Goal: Information Seeking & Learning: Learn about a topic

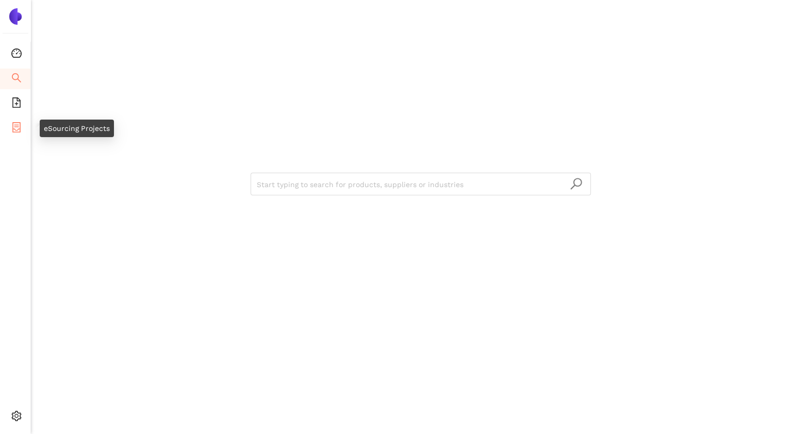
click at [16, 122] on icon "container" at bounding box center [16, 127] width 8 height 10
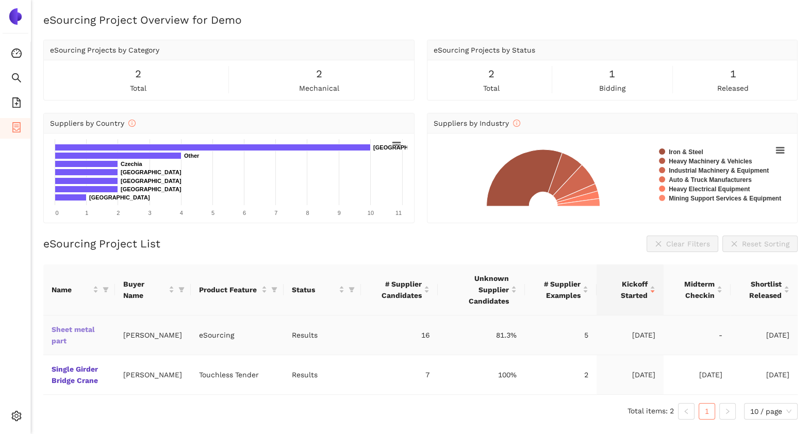
click at [0, 0] on link "Sheet metal part" at bounding box center [0, 0] width 0 height 0
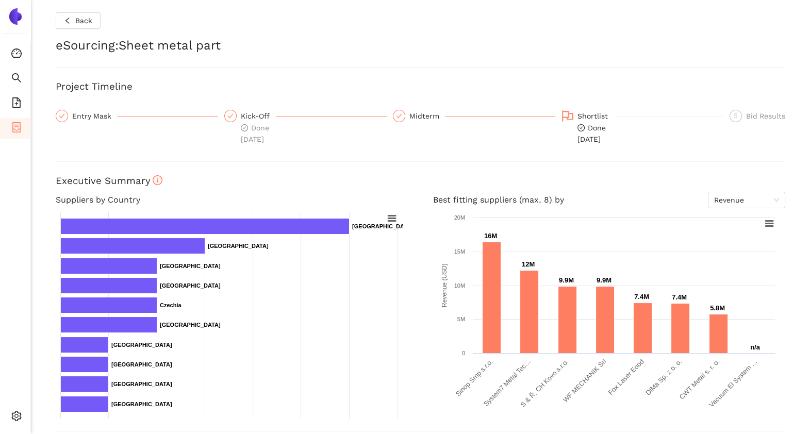
scroll to position [349, 0]
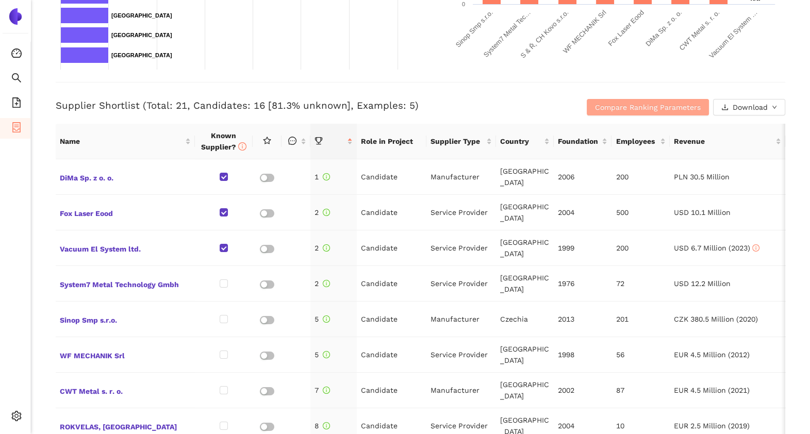
click at [595, 108] on span "Compare Ranking Parameters" at bounding box center [648, 107] width 106 height 11
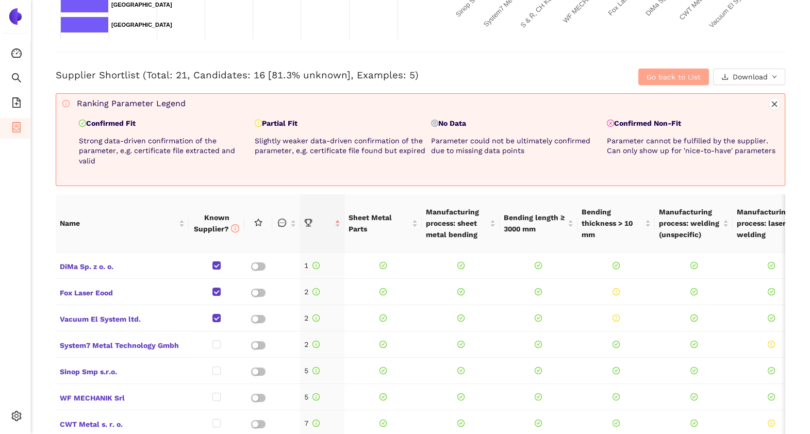
scroll to position [379, 0]
click at [656, 76] on span "Go back to List" at bounding box center [674, 77] width 54 height 11
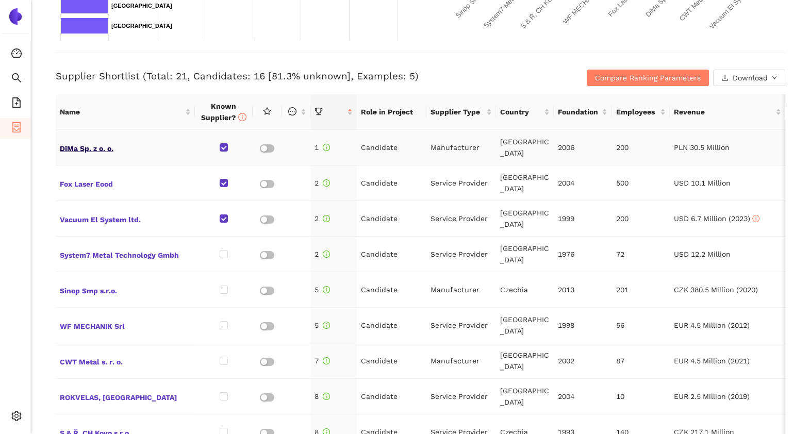
click at [84, 146] on span "DiMa Sp. z o. o." at bounding box center [125, 147] width 131 height 13
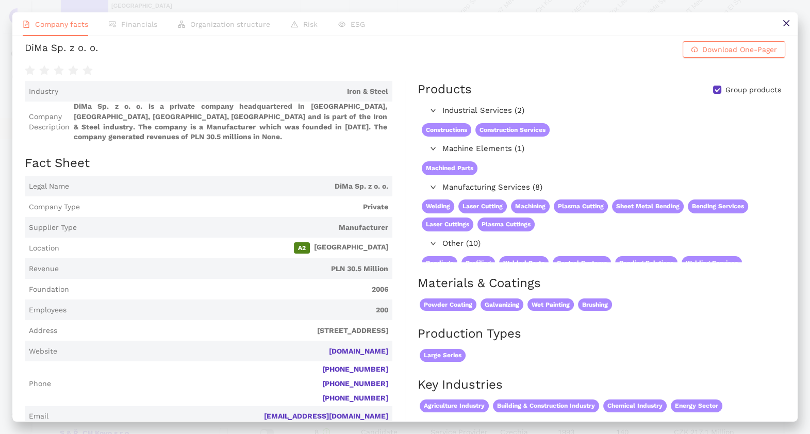
scroll to position [0, 0]
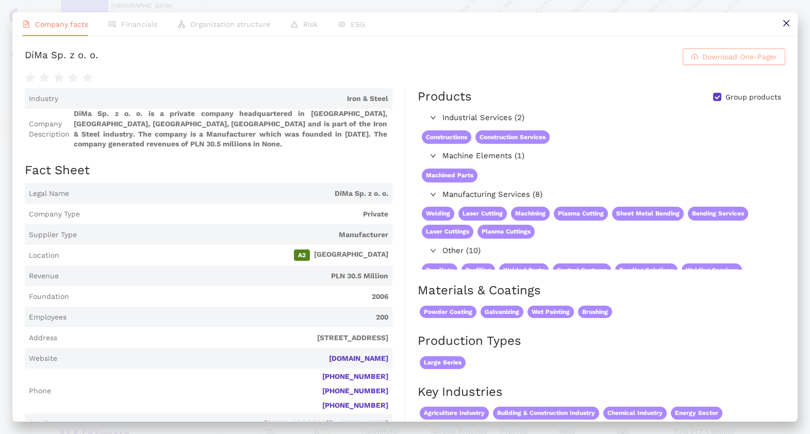
click at [702, 60] on span "Download One-Pager" at bounding box center [739, 56] width 75 height 11
click at [736, 54] on span "Download One-Pager" at bounding box center [739, 56] width 75 height 11
click at [784, 24] on icon "close" at bounding box center [786, 23] width 8 height 8
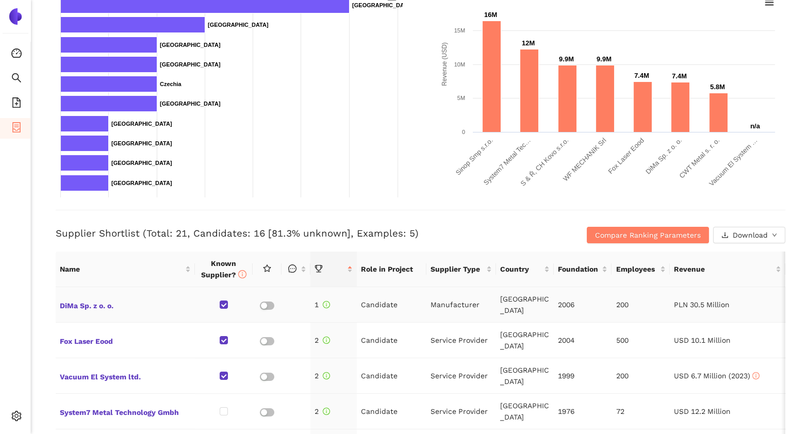
scroll to position [220, 0]
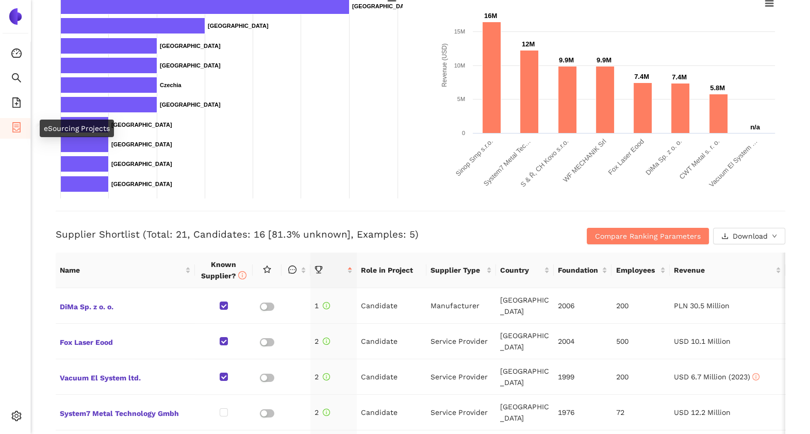
click at [18, 135] on span "container" at bounding box center [16, 129] width 10 height 21
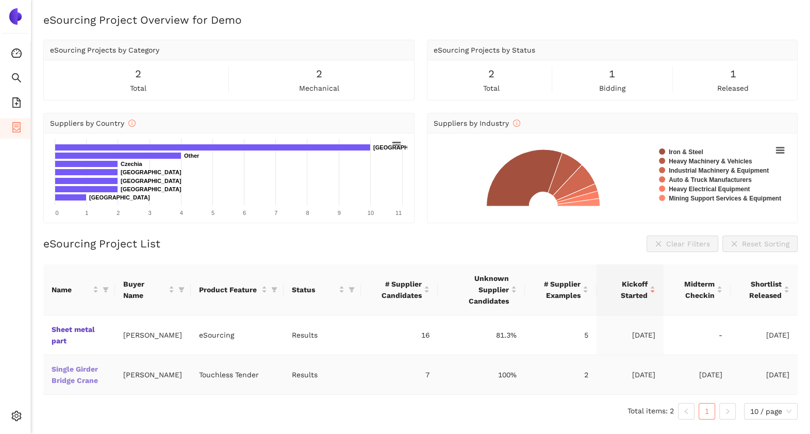
click at [0, 0] on link "Single Girder Bridge Crane" at bounding box center [0, 0] width 0 height 0
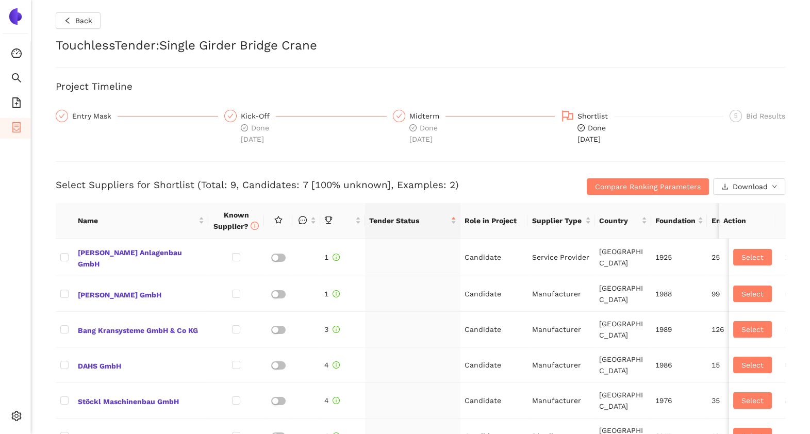
checkbox input "true"
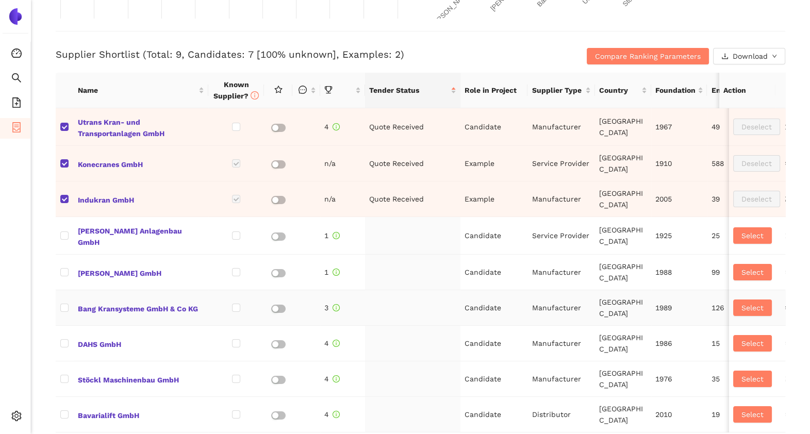
scroll to position [409, 0]
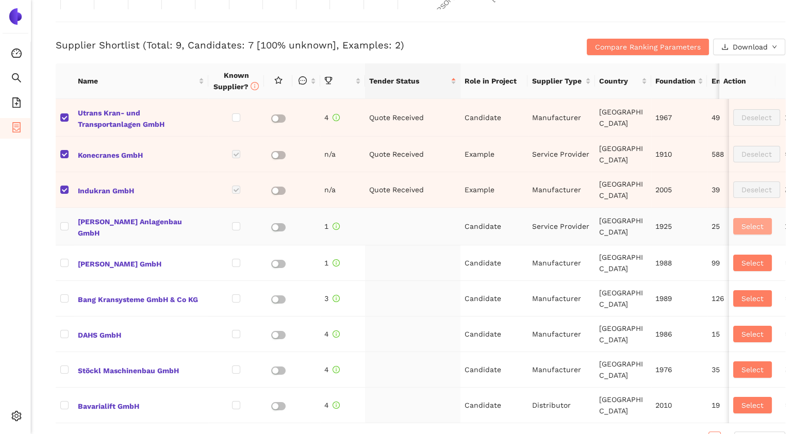
click at [738, 218] on button "Select" at bounding box center [752, 226] width 39 height 17
checkbox input "true"
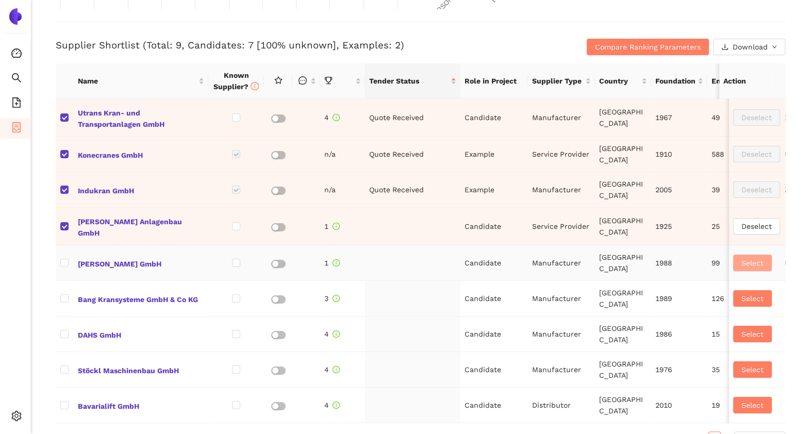
click at [742, 257] on span "Select" at bounding box center [753, 262] width 22 height 11
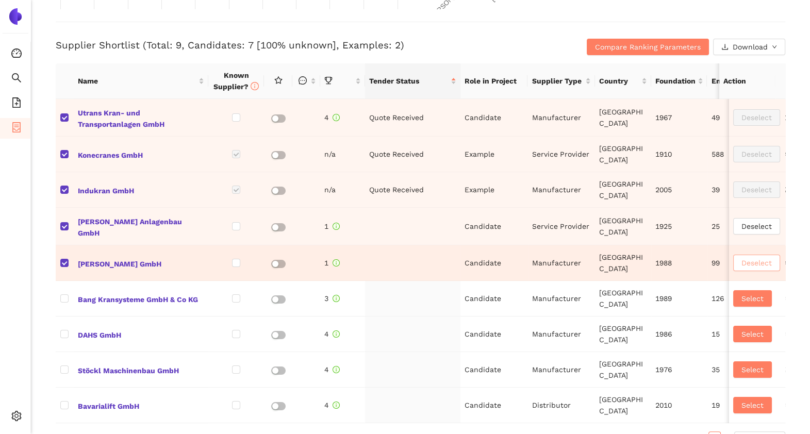
checkbox input "true"
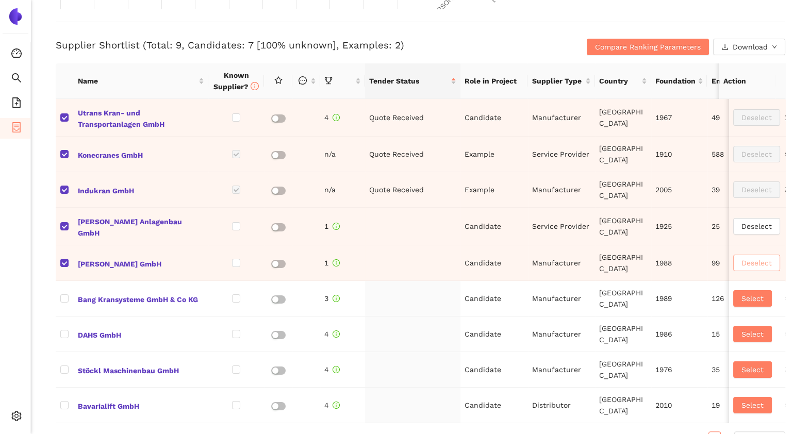
scroll to position [538, 0]
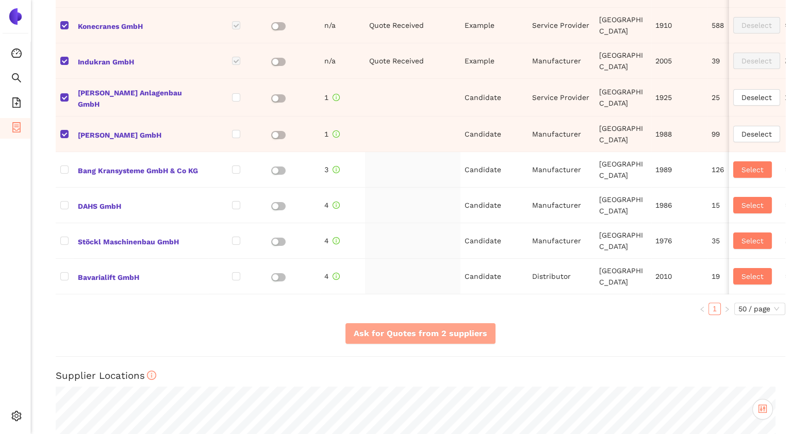
click at [373, 344] on button "Ask for Quotes from 2 suppliers" at bounding box center [421, 333] width 150 height 21
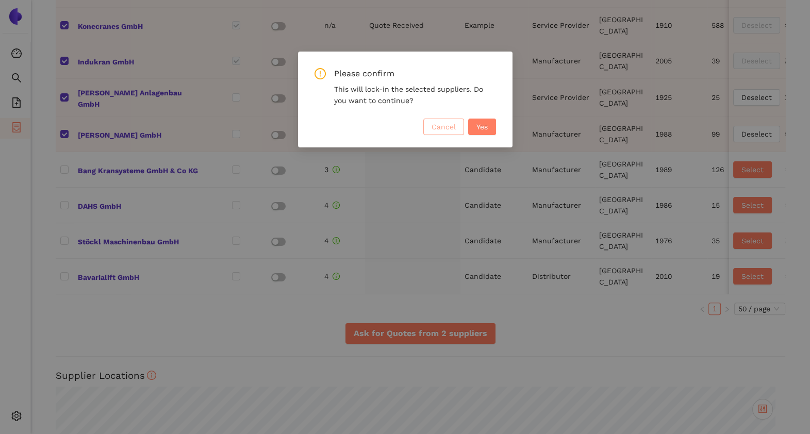
click at [434, 130] on span "Cancel" at bounding box center [444, 126] width 24 height 11
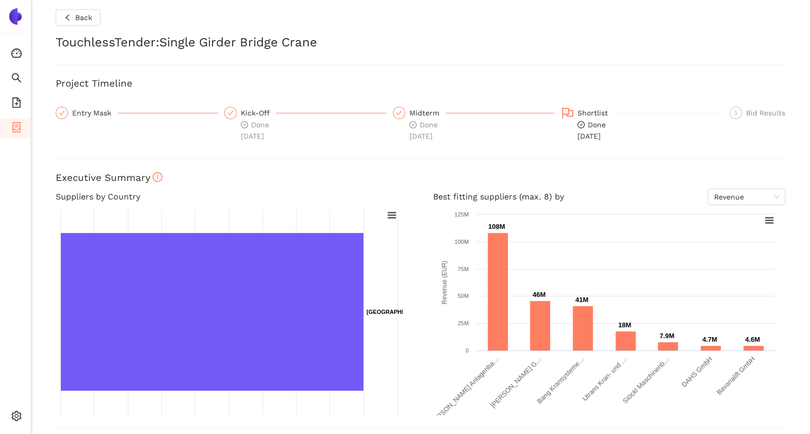
scroll to position [0, 0]
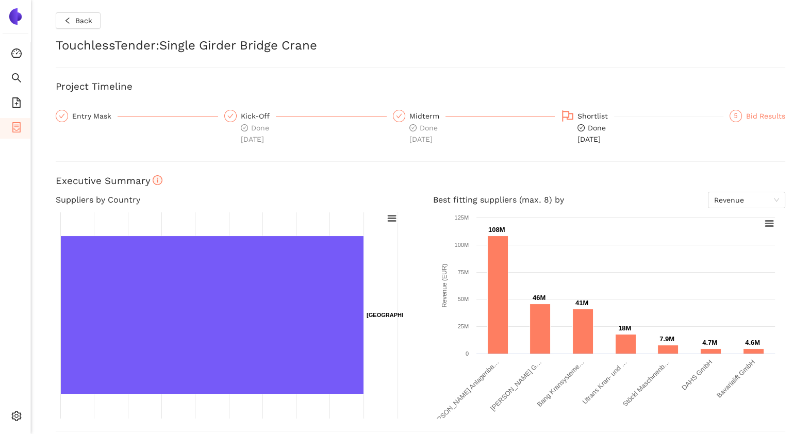
click at [746, 116] on div "Bid Results" at bounding box center [765, 116] width 39 height 12
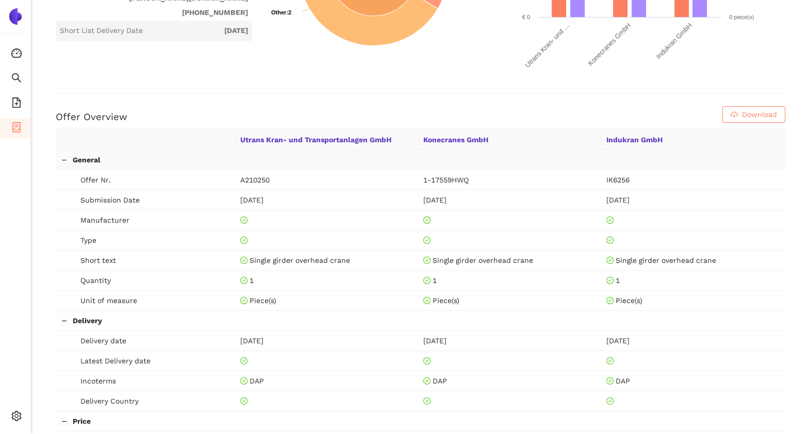
scroll to position [340, 0]
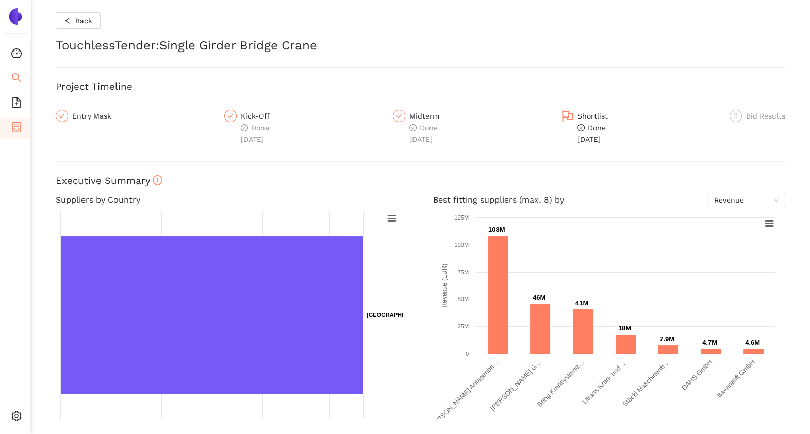
click at [10, 75] on li "Search" at bounding box center [15, 79] width 30 height 21
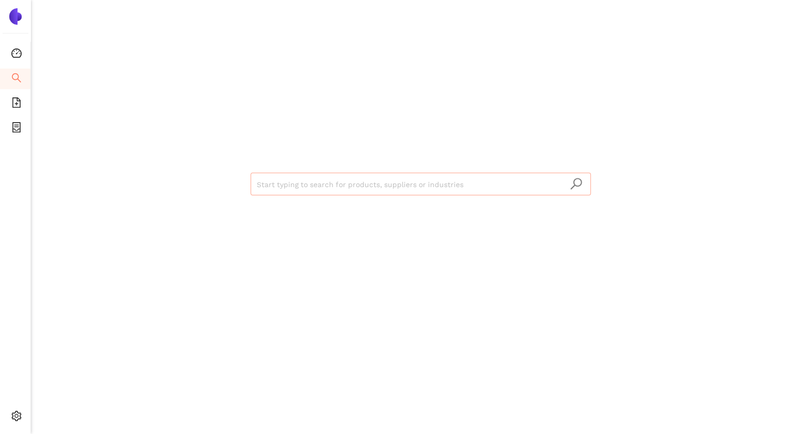
click at [436, 174] on input "search" at bounding box center [421, 184] width 328 height 23
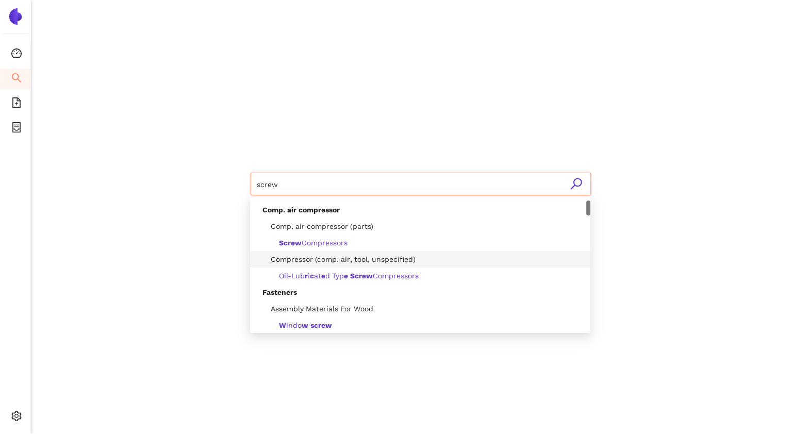
scroll to position [13, 0]
type input "s"
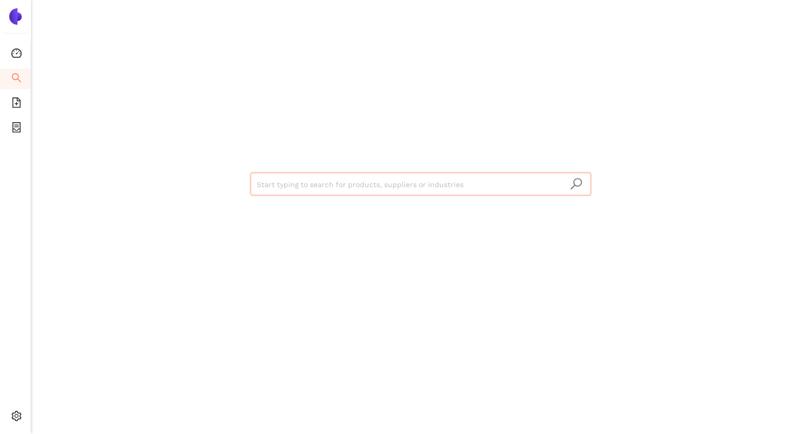
click at [194, 182] on div "Start typing to search for products, suppliers or industries" at bounding box center [420, 183] width 619 height 366
click at [20, 102] on icon "file-add" at bounding box center [16, 102] width 8 height 10
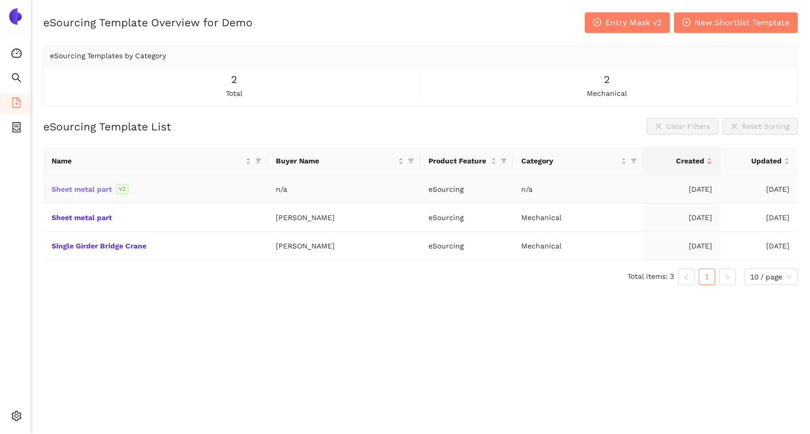
click at [0, 0] on link "Sheet metal part" at bounding box center [0, 0] width 0 height 0
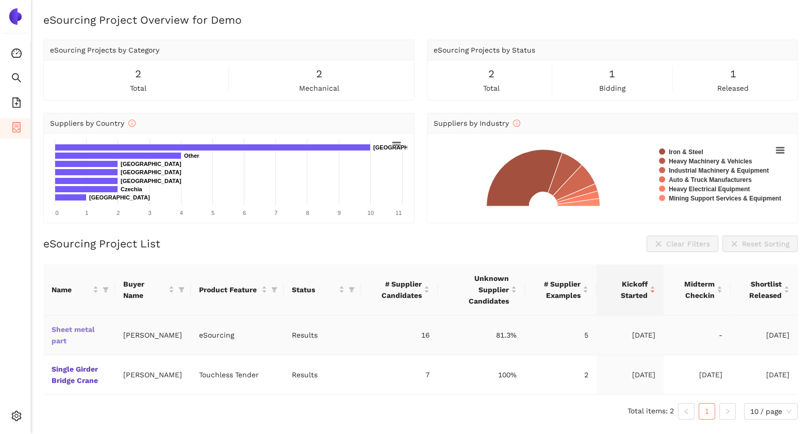
click at [0, 0] on link "Sheet metal part" at bounding box center [0, 0] width 0 height 0
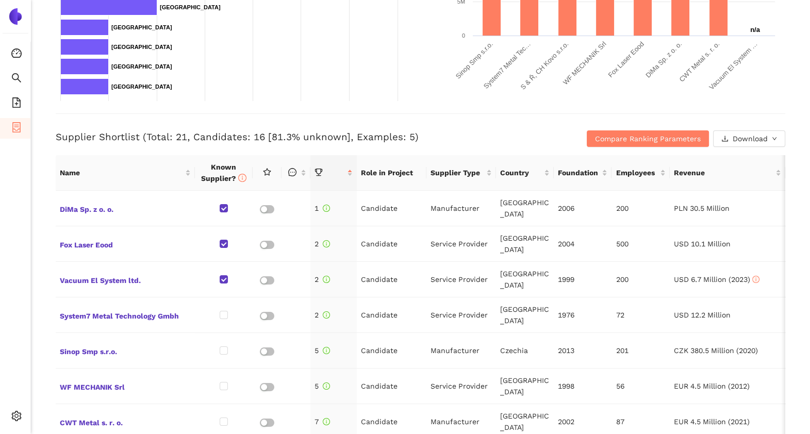
scroll to position [318, 0]
click at [684, 139] on span "Compare Ranking Parameters" at bounding box center [648, 138] width 106 height 11
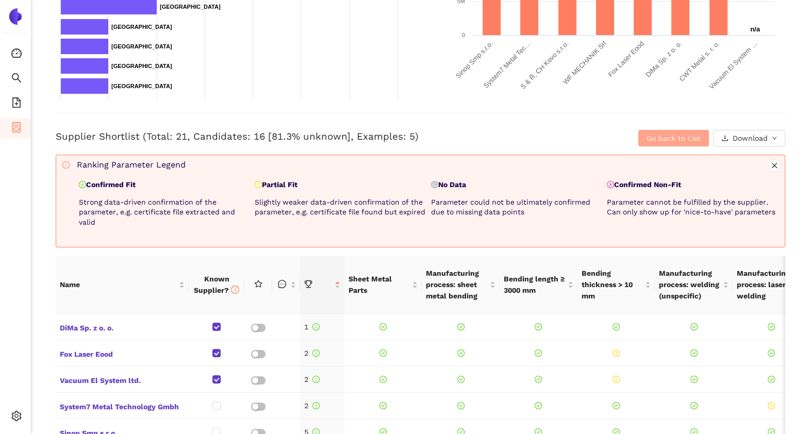
click at [680, 138] on span "Go back to List" at bounding box center [674, 138] width 54 height 11
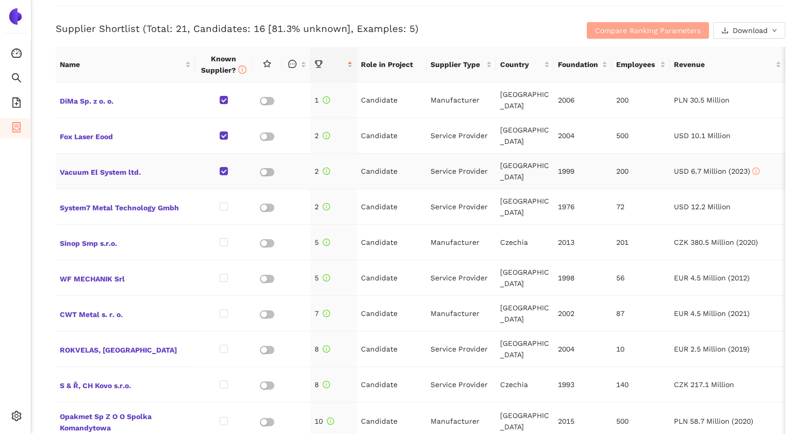
scroll to position [380, 0]
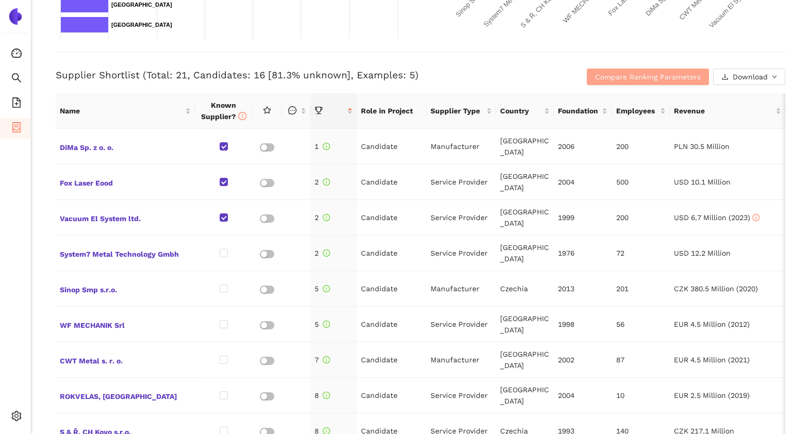
click at [688, 81] on span "Compare Ranking Parameters" at bounding box center [648, 76] width 106 height 11
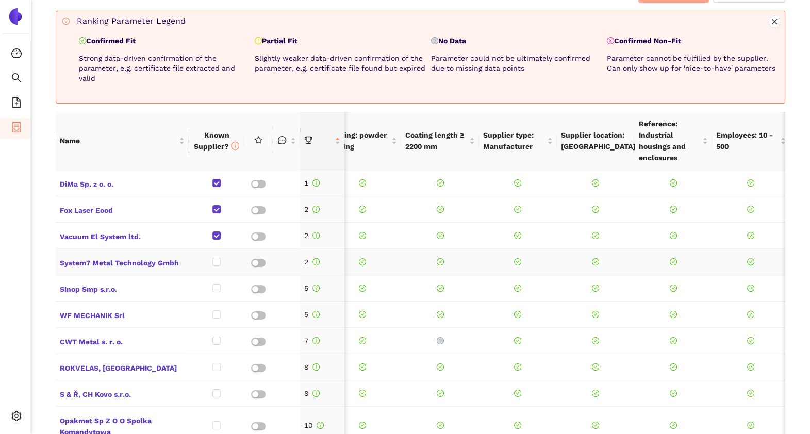
scroll to position [0, 0]
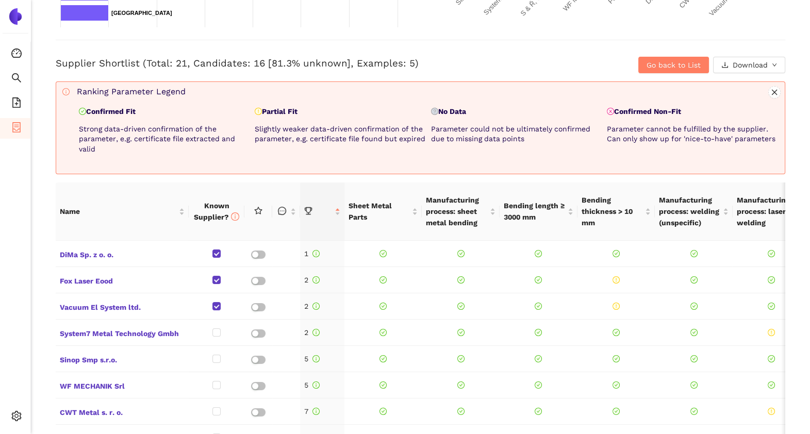
click at [118, 108] on p "Confirmed Fit" at bounding box center [165, 112] width 172 height 10
click at [277, 107] on p "Partial Fit" at bounding box center [341, 112] width 172 height 10
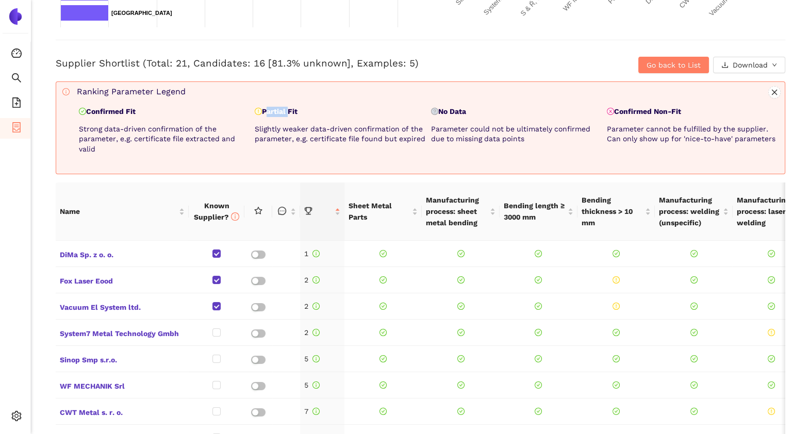
click at [277, 107] on p "Partial Fit" at bounding box center [341, 112] width 172 height 10
click at [383, 106] on div "Ranking Parameter Legend Confirmed Fit Strong data-driven confirmation of the p…" at bounding box center [429, 123] width 704 height 75
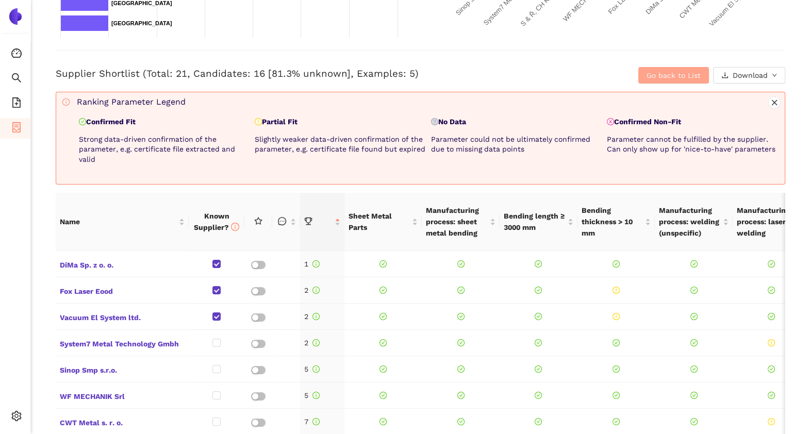
click at [688, 67] on button "Go back to List" at bounding box center [673, 75] width 71 height 17
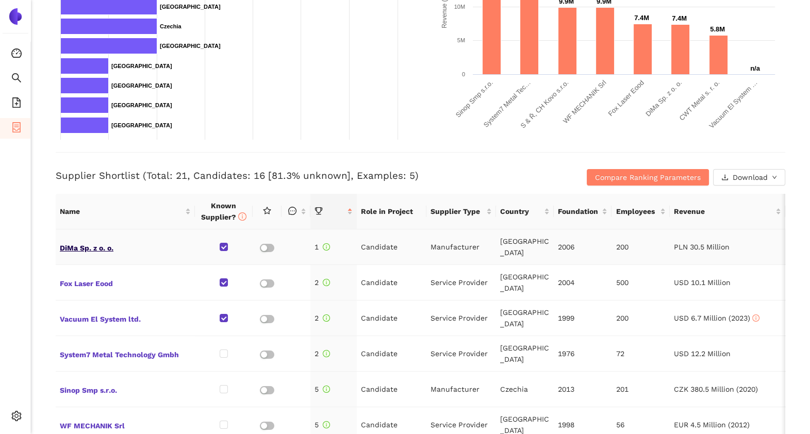
click at [86, 249] on span "DiMa Sp. z o. o." at bounding box center [125, 246] width 131 height 13
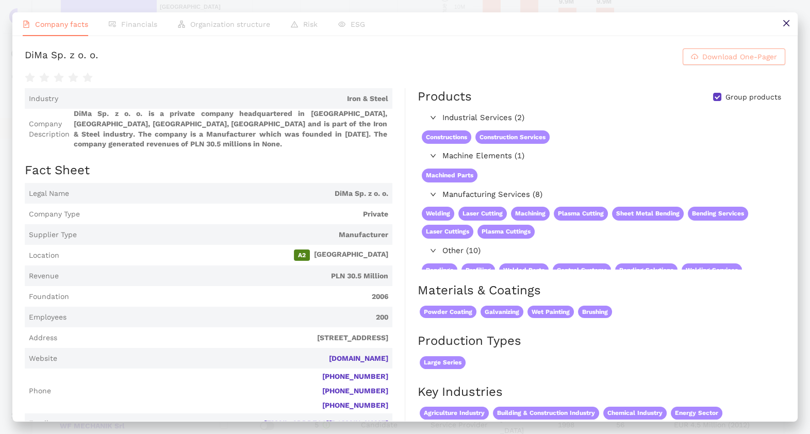
click at [713, 54] on span "Download One-Pager" at bounding box center [739, 56] width 75 height 11
click at [781, 24] on button at bounding box center [786, 23] width 23 height 23
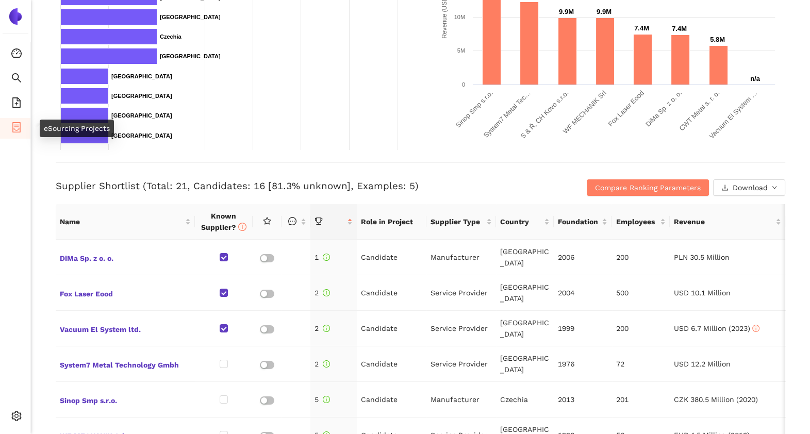
click at [23, 122] on li "eSourcing Projects" at bounding box center [15, 128] width 30 height 21
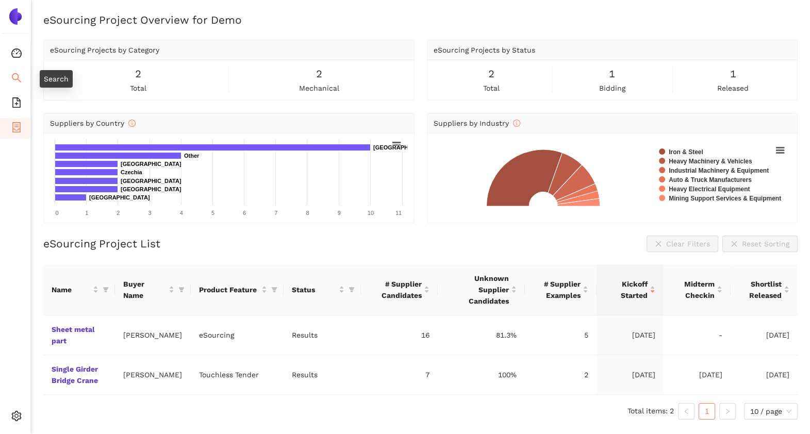
click at [14, 80] on icon "search" at bounding box center [16, 78] width 10 height 10
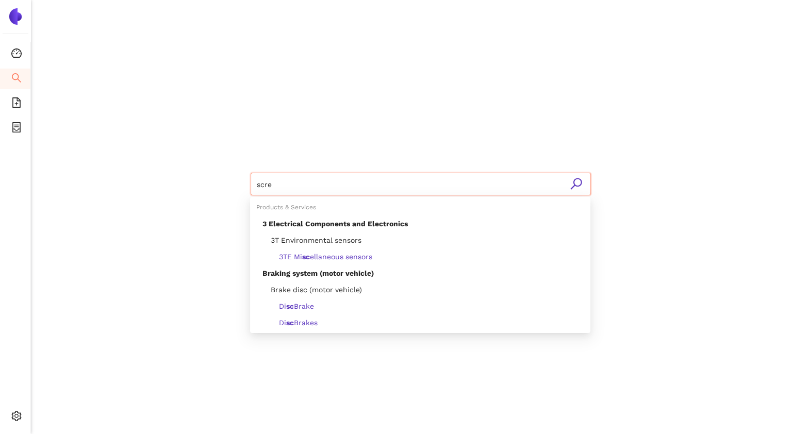
type input "screw"
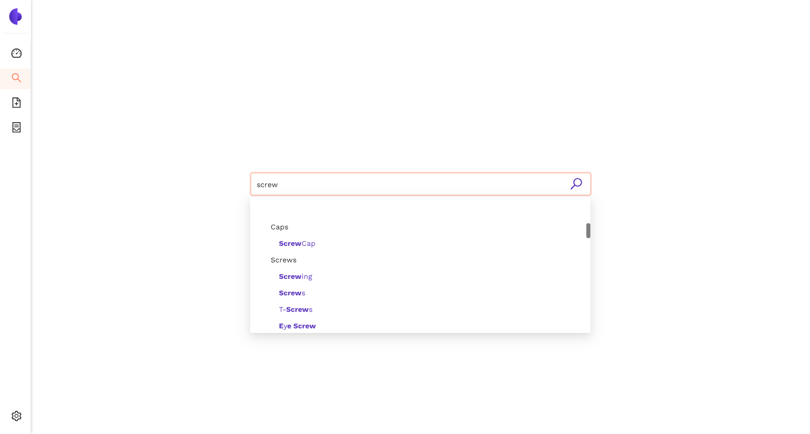
scroll to position [218, 0]
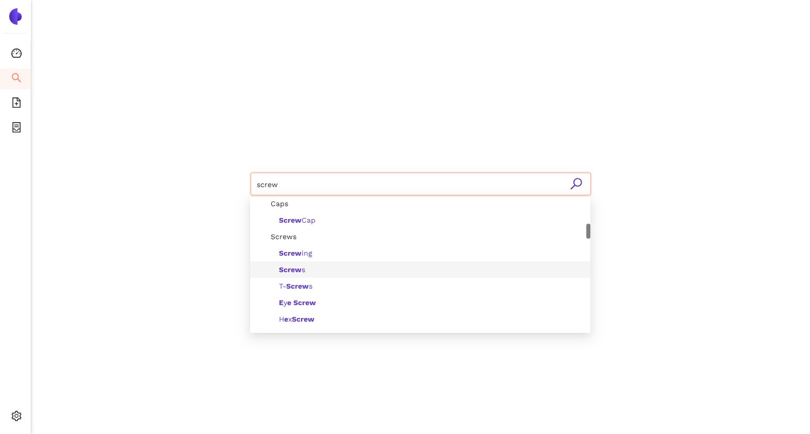
click at [293, 273] on b "Screw" at bounding box center [290, 270] width 23 height 8
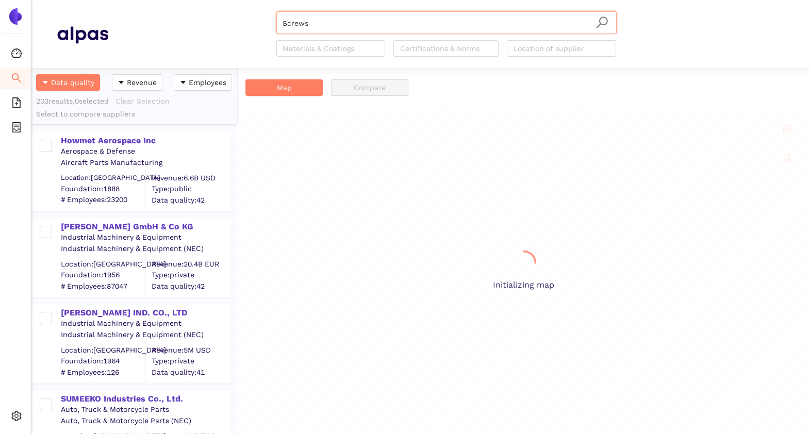
scroll to position [356, 196]
click at [326, 49] on div at bounding box center [326, 48] width 94 height 12
click at [208, 44] on div "Screws Materials & Coatings Certifications & Norms Location of supplier" at bounding box center [446, 33] width 676 height 45
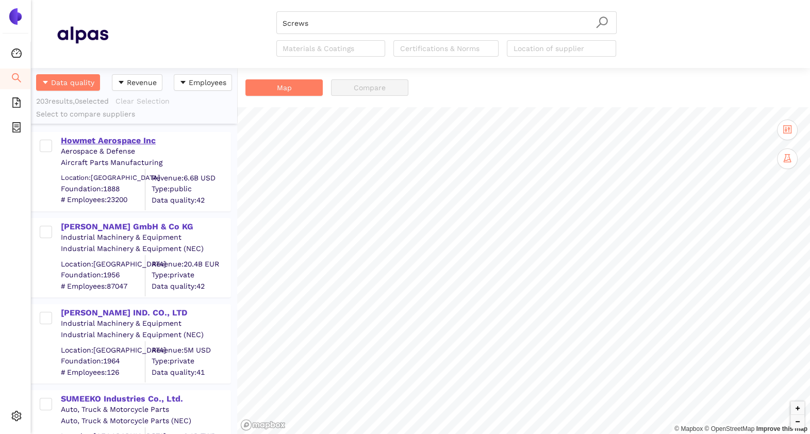
click at [92, 139] on div "Howmet Aerospace Inc" at bounding box center [145, 140] width 169 height 11
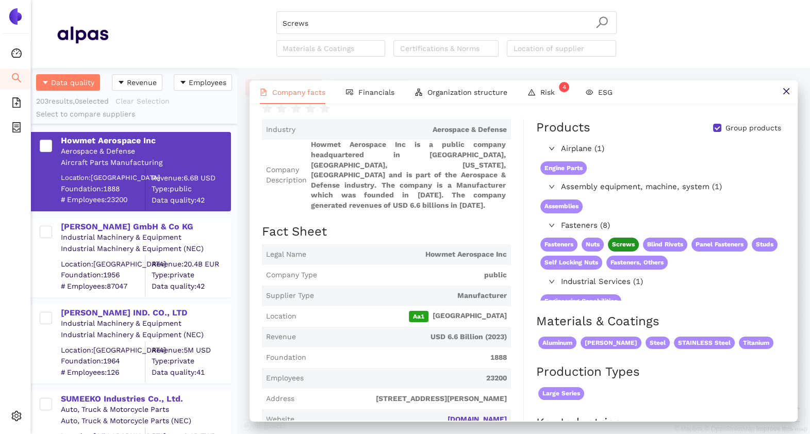
scroll to position [35, 0]
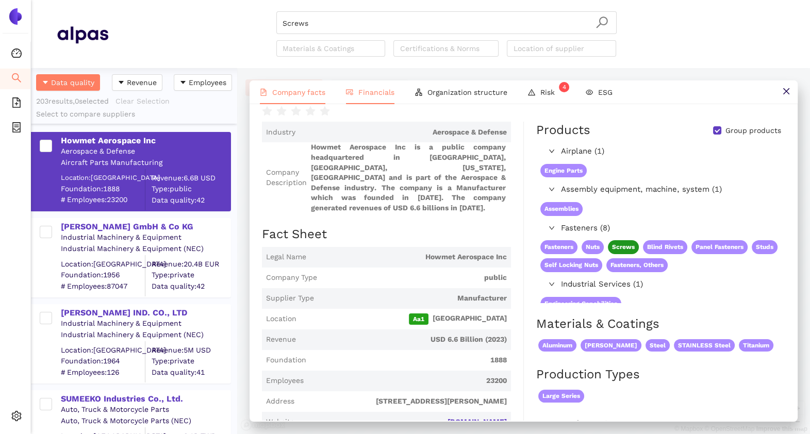
click at [369, 97] on li "Financials" at bounding box center [370, 92] width 69 height 24
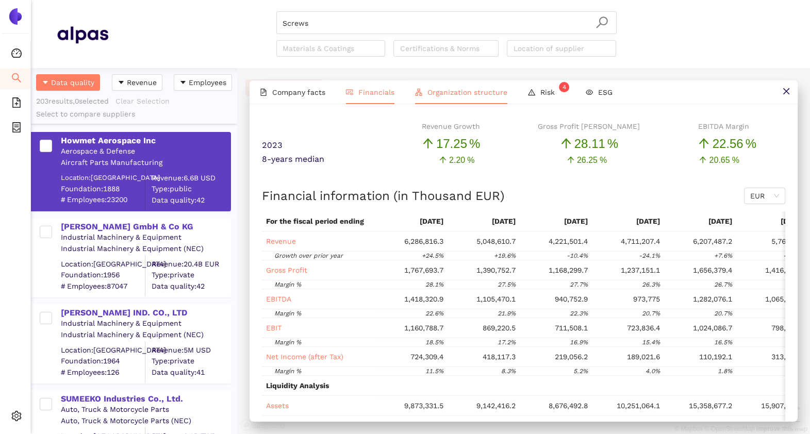
click at [453, 88] on span "Organization structure" at bounding box center [468, 92] width 80 height 8
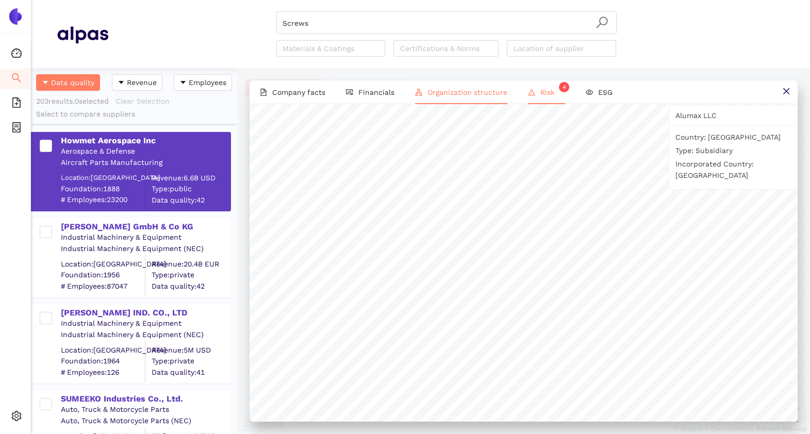
click at [528, 93] on icon "warning" at bounding box center [531, 92] width 7 height 7
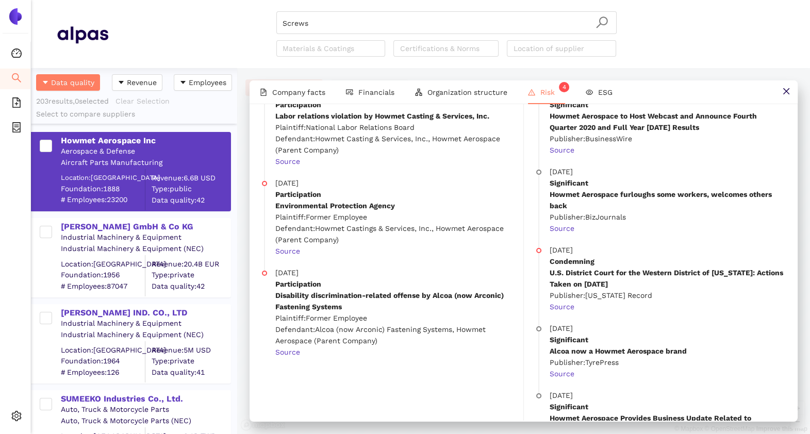
scroll to position [0, 0]
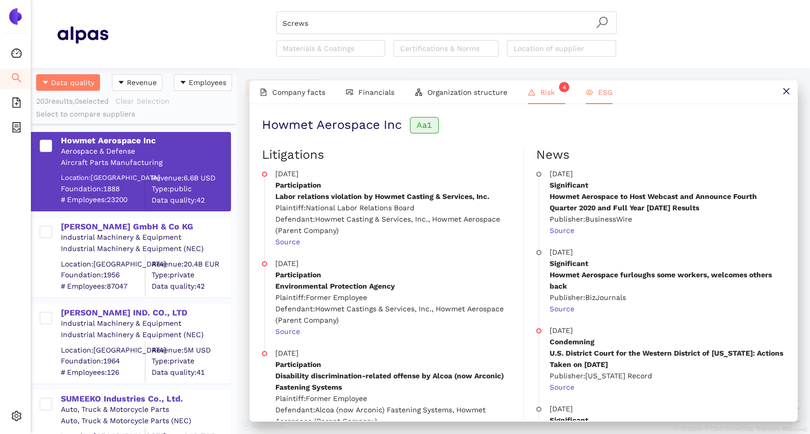
click at [605, 90] on span "ESG" at bounding box center [605, 92] width 14 height 8
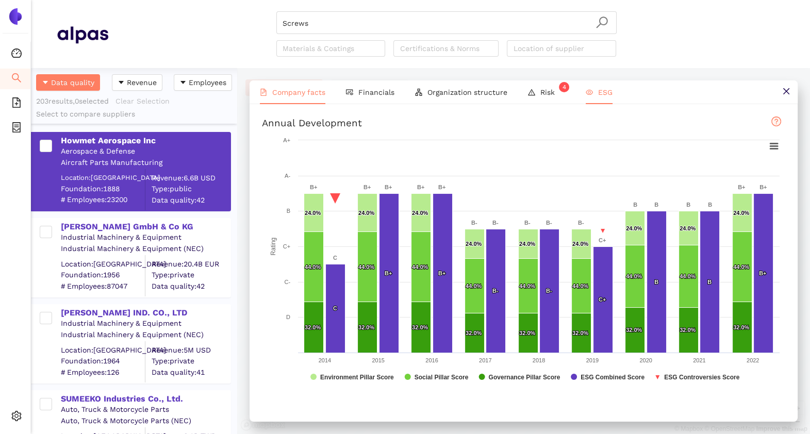
click at [289, 80] on li "Company facts" at bounding box center [293, 92] width 86 height 24
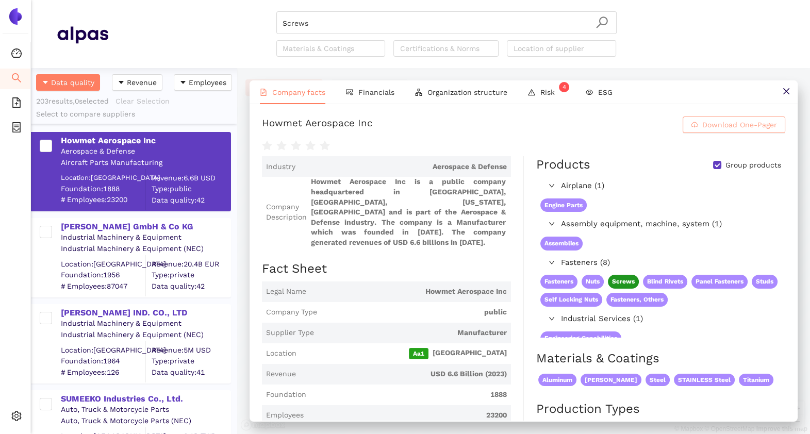
click at [702, 122] on span "Download One-Pager" at bounding box center [739, 124] width 75 height 11
click at [780, 89] on button at bounding box center [786, 91] width 23 height 23
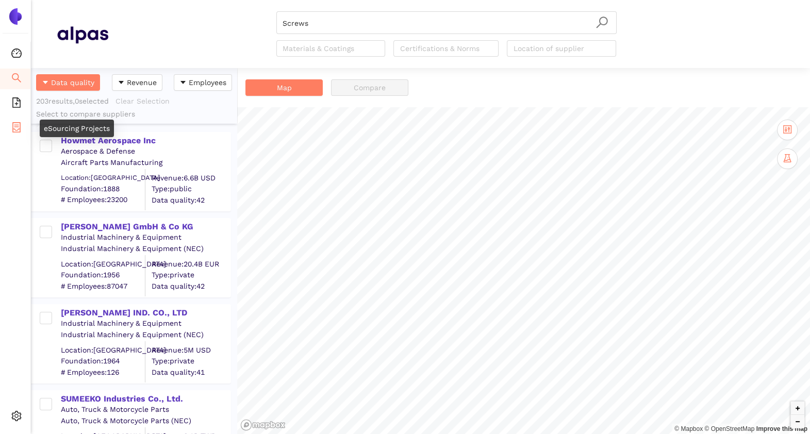
click at [17, 123] on icon "container" at bounding box center [16, 127] width 10 height 10
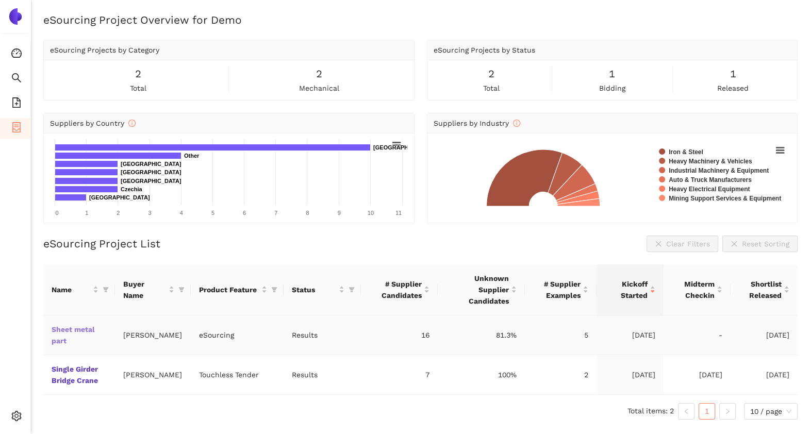
click at [0, 0] on link "Sheet metal part" at bounding box center [0, 0] width 0 height 0
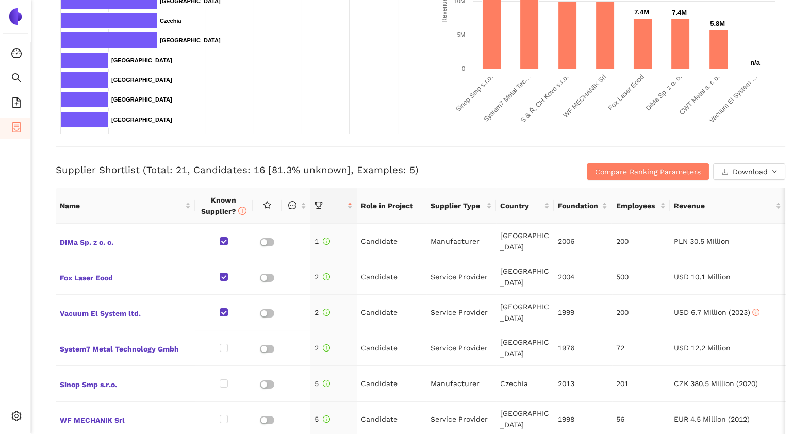
scroll to position [322, 0]
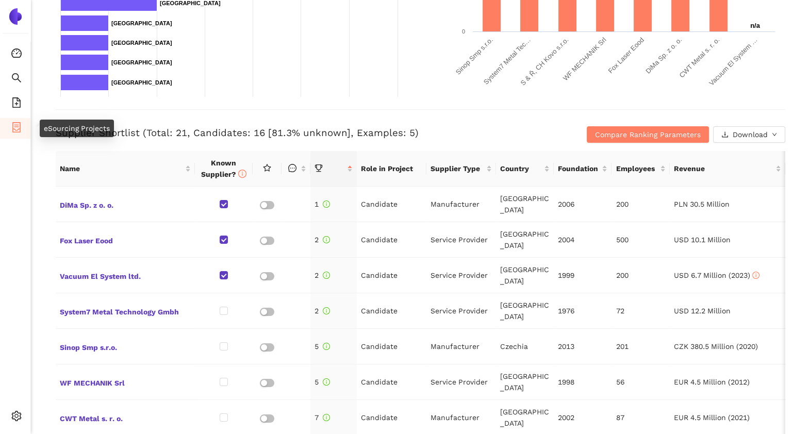
click at [14, 137] on span "container" at bounding box center [16, 129] width 10 height 21
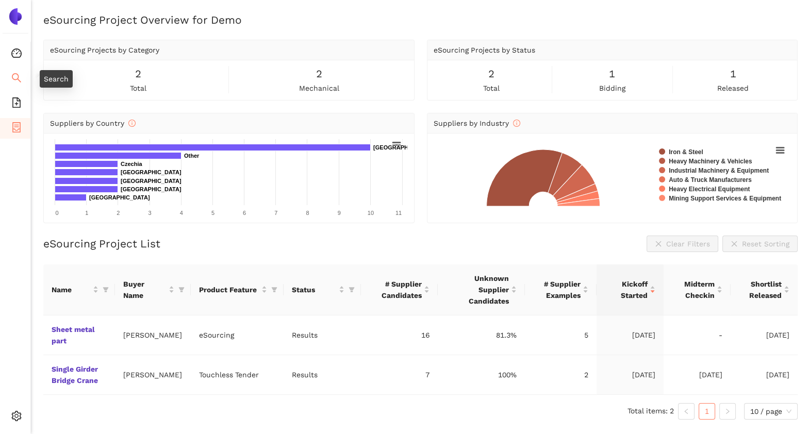
click at [13, 77] on icon "search" at bounding box center [16, 78] width 10 height 10
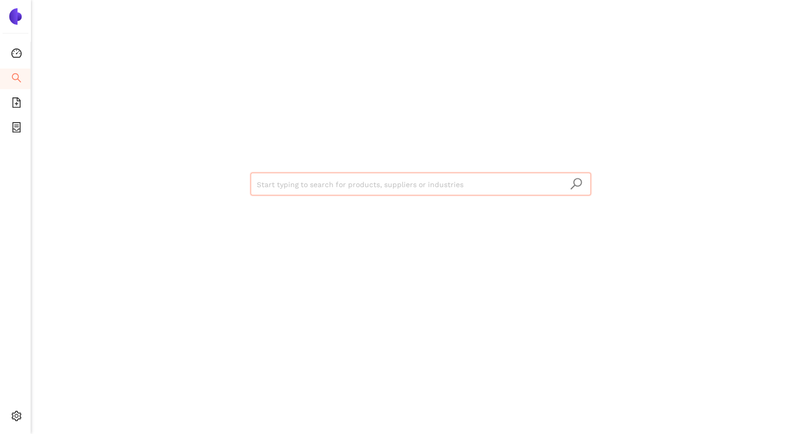
click at [270, 178] on input "search" at bounding box center [421, 184] width 328 height 23
click at [21, 134] on span "container" at bounding box center [16, 129] width 10 height 21
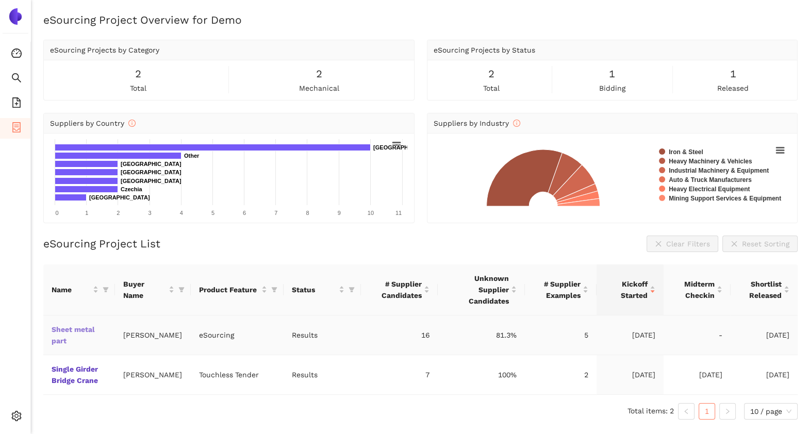
click at [0, 0] on link "Sheet metal part" at bounding box center [0, 0] width 0 height 0
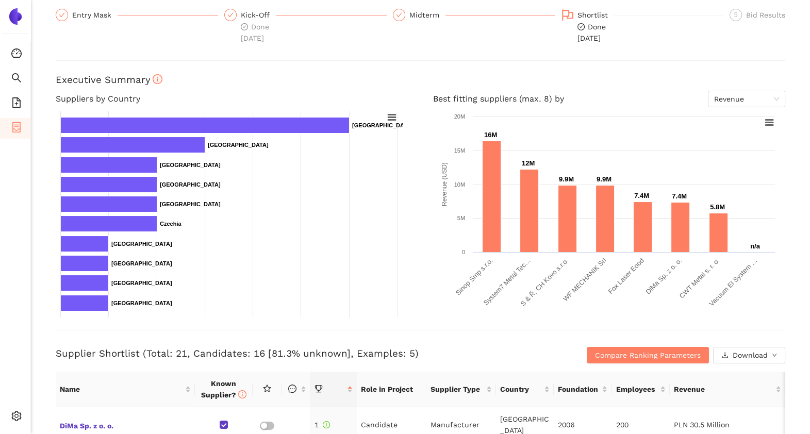
scroll to position [102, 0]
click at [14, 102] on icon "file-add" at bounding box center [16, 102] width 10 height 10
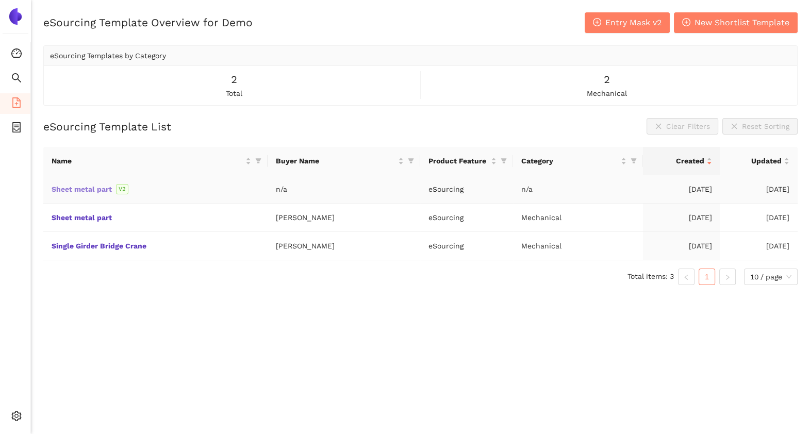
click at [0, 0] on link "Sheet metal part" at bounding box center [0, 0] width 0 height 0
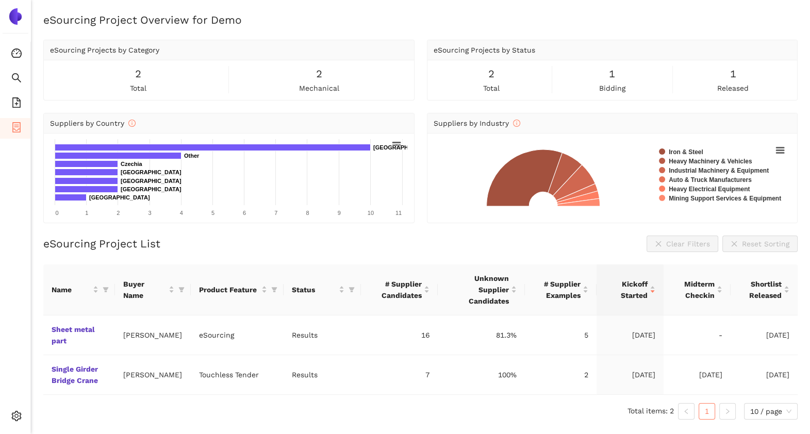
click at [562, 410] on div "Name Buyer Name Product Feature Status # Supplier Candidates Unknown Supplier C…" at bounding box center [420, 346] width 754 height 163
